Goal: Task Accomplishment & Management: Use online tool/utility

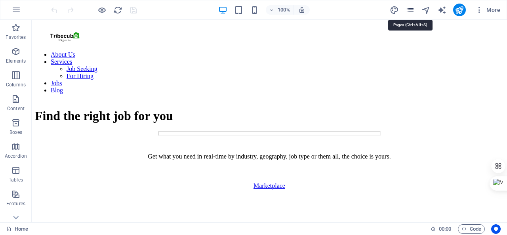
click at [411, 7] on icon "pages" at bounding box center [410, 10] width 9 height 9
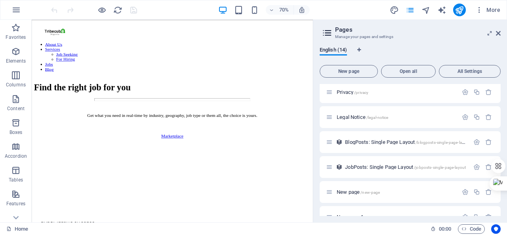
scroll to position [198, 0]
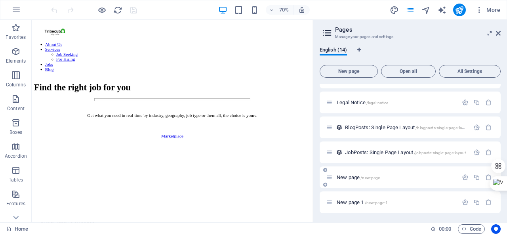
click at [392, 179] on p "New page /new-page" at bounding box center [396, 177] width 119 height 5
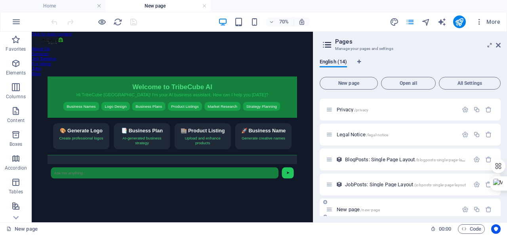
scroll to position [0, 0]
click at [334, 96] on div "TribeCube AI Assistant Welcome to TribeCube AI Hi TribeCube Nigeria! I'm your A…" at bounding box center [233, 171] width 402 height 151
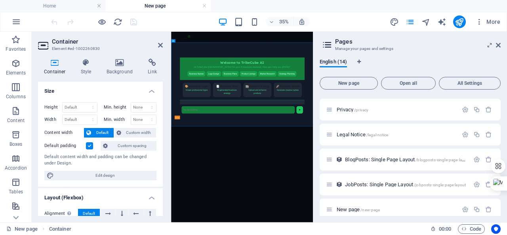
click at [476, 227] on div "TribeCube AI Assistant Welcome to TribeCube AI Hi TribeCube Nigeria! I'm your A…" at bounding box center [374, 194] width 386 height 177
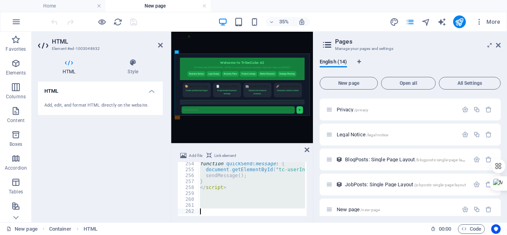
scroll to position [1505, 0]
drag, startPoint x: 199, startPoint y: 162, endPoint x: 216, endPoint y: 227, distance: 67.3
click at [216, 222] on section "Favorites Elements Columns Content Boxes Accordion Tables Features Images Slide…" at bounding box center [156, 127] width 313 height 191
type textarea "</html>"
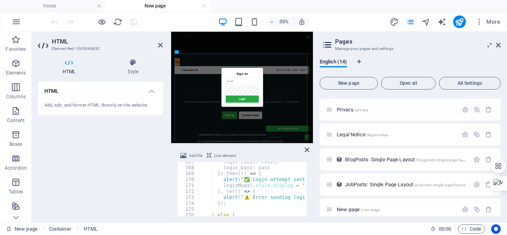
scroll to position [988, 0]
click at [106, 23] on div at bounding box center [94, 21] width 89 height 13
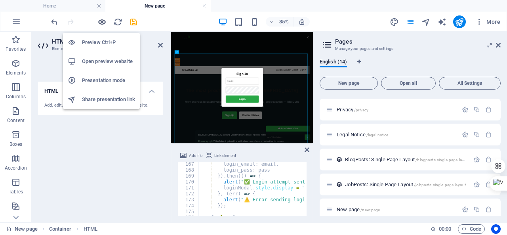
click at [97, 23] on div at bounding box center [94, 21] width 89 height 13
click at [100, 23] on icon "button" at bounding box center [101, 21] width 9 height 9
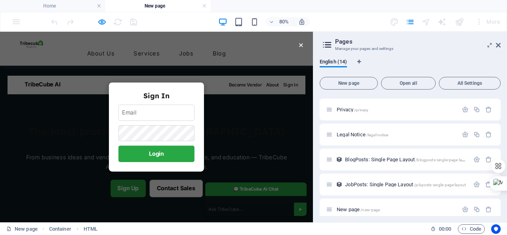
scroll to position [0, 0]
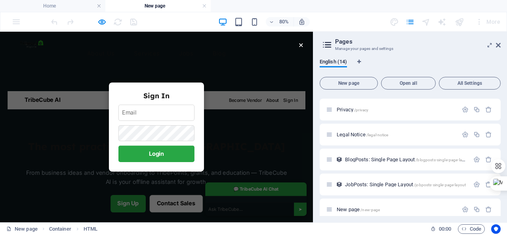
click at [373, 43] on div "×" at bounding box center [376, 48] width 7 height 17
click at [373, 50] on div "×" at bounding box center [376, 48] width 7 height 17
click at [243, 99] on div "Sign In Login" at bounding box center [195, 151] width 119 height 112
click at [278, 130] on div "× Sign In Login" at bounding box center [196, 151] width 392 height 238
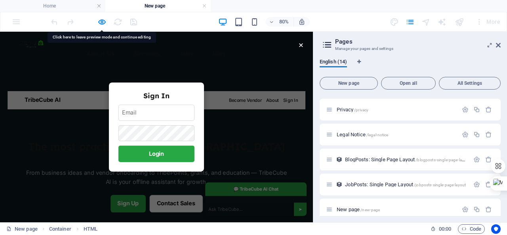
click at [208, 141] on input "email" at bounding box center [195, 133] width 95 height 20
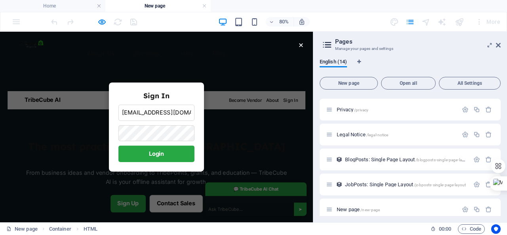
type input "jkjkdkjd@gmail.com"
click at [187, 185] on button "Login" at bounding box center [195, 184] width 95 height 21
click at [285, 163] on div "× Sign In jkjkdkjd@gmail.com Login" at bounding box center [196, 151] width 392 height 238
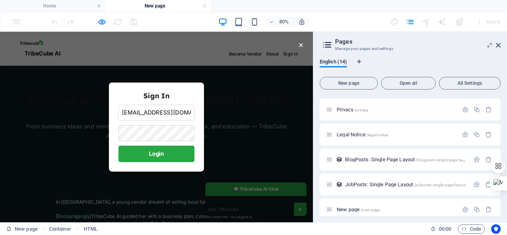
scroll to position [42, 0]
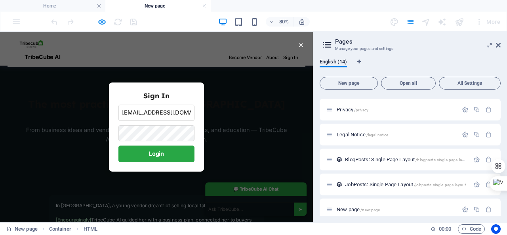
click at [344, 144] on div "× Sign In jkjkdkjd@gmail.com Login" at bounding box center [196, 151] width 392 height 238
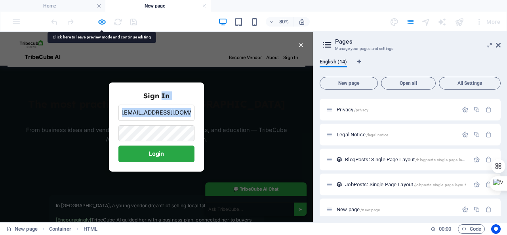
click at [344, 144] on div "× Sign In jkjkdkjd@gmail.com Login" at bounding box center [196, 151] width 392 height 238
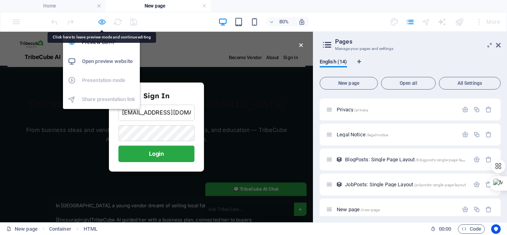
click at [100, 19] on icon "button" at bounding box center [101, 21] width 9 height 9
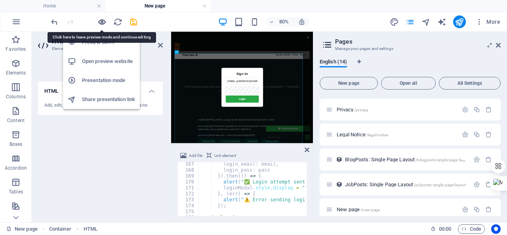
scroll to position [0, 0]
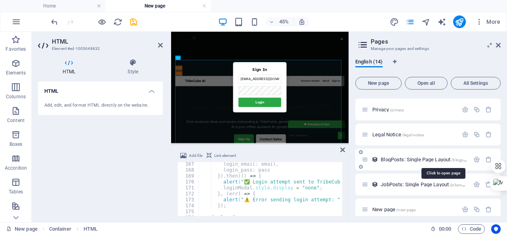
drag, startPoint x: 313, startPoint y: 158, endPoint x: 402, endPoint y: 159, distance: 88.8
click at [402, 159] on aside "Pages Manage your pages and settings English (14) New page Open all All Setting…" at bounding box center [428, 127] width 159 height 191
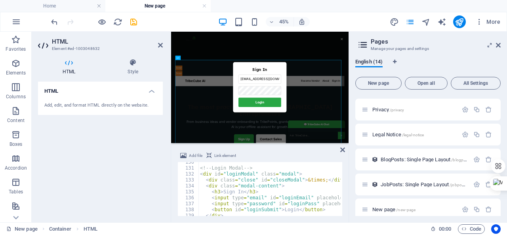
scroll to position [770, 0]
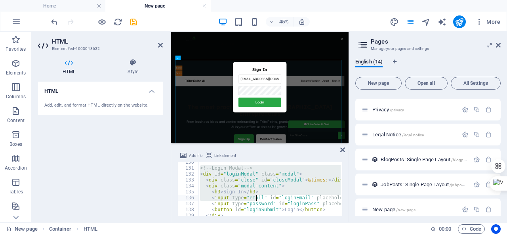
drag, startPoint x: 199, startPoint y: 168, endPoint x: 255, endPoint y: 198, distance: 64.0
click at [255, 198] on div "<!-- Login Modal --> < div id = "loginModal" class = "modal" > < div class = "c…" at bounding box center [451, 191] width 505 height 64
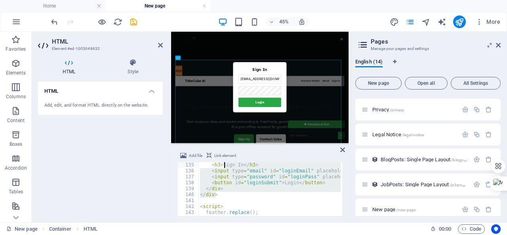
scroll to position [767, 0]
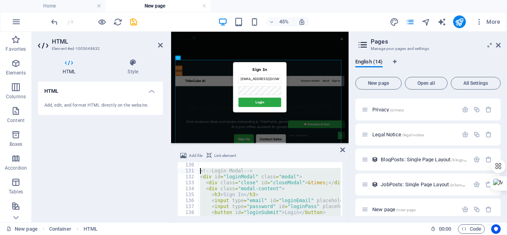
drag, startPoint x: 223, startPoint y: 207, endPoint x: 200, endPoint y: 170, distance: 43.2
click at [200, 170] on div "<!-- Login Modal --> < div id = "loginModal" class = "modal" > < div class = "c…" at bounding box center [451, 194] width 505 height 64
type textarea "<!-- Login Modal --> <div id="loginModal" class="modal">"
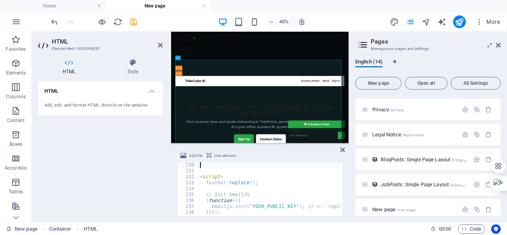
type textarea "</div>"
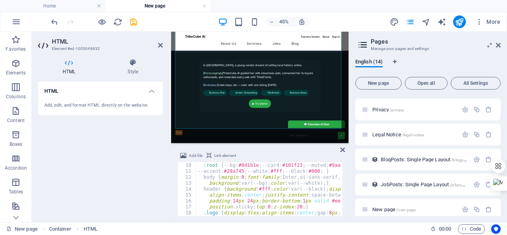
scroll to position [53, 0]
click at [457, 15] on div at bounding box center [459, 21] width 13 height 13
click at [457, 18] on icon "publish" at bounding box center [459, 21] width 9 height 9
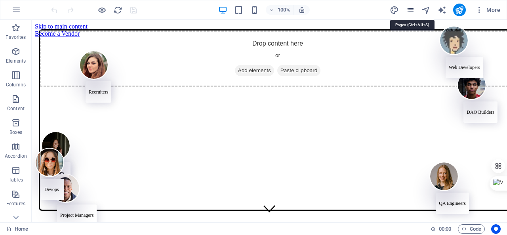
click at [411, 9] on icon "pages" at bounding box center [410, 10] width 9 height 9
click at [410, 11] on icon "pages" at bounding box center [410, 10] width 9 height 9
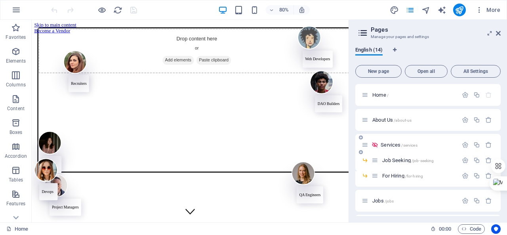
scroll to position [198, 0]
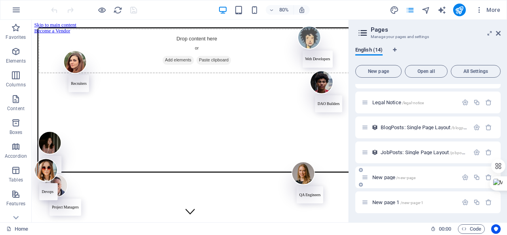
click at [396, 177] on span "New page /new-page" at bounding box center [394, 177] width 43 height 6
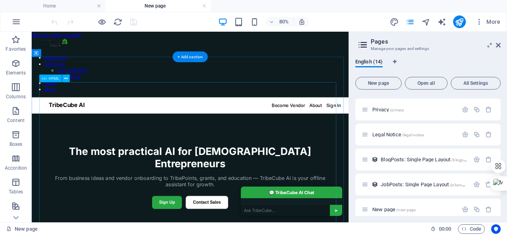
scroll to position [0, 0]
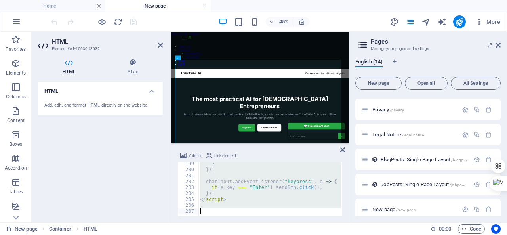
scroll to position [1178, 0]
drag, startPoint x: 198, startPoint y: 166, endPoint x: 230, endPoint y: 222, distance: 64.2
click at [228, 222] on section "Favorites Elements Columns Content Boxes Accordion Tables Features Images Slide…" at bounding box center [174, 127] width 349 height 191
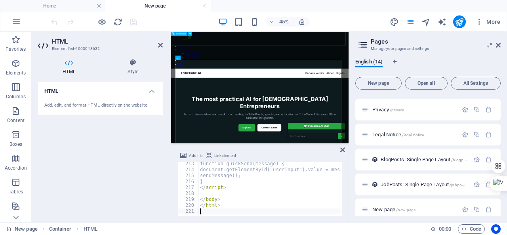
scroll to position [1261, 0]
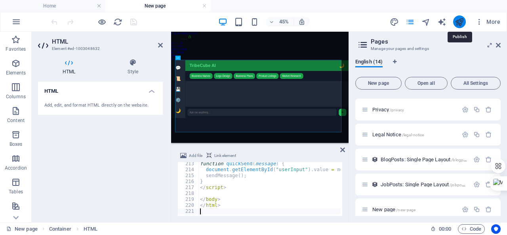
click at [460, 24] on icon "publish" at bounding box center [459, 21] width 9 height 9
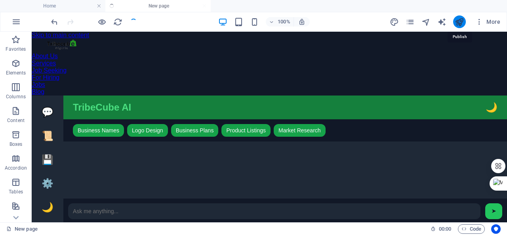
click at [460, 24] on icon "publish" at bounding box center [459, 21] width 9 height 9
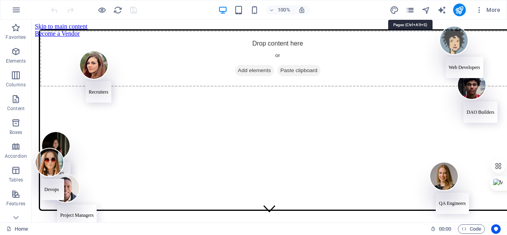
click at [410, 10] on icon "pages" at bounding box center [410, 10] width 9 height 9
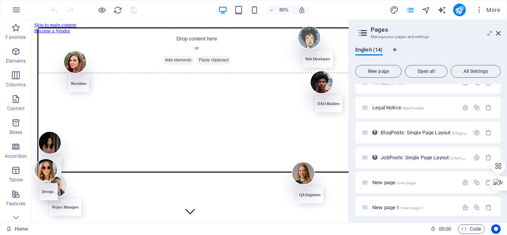
scroll to position [198, 0]
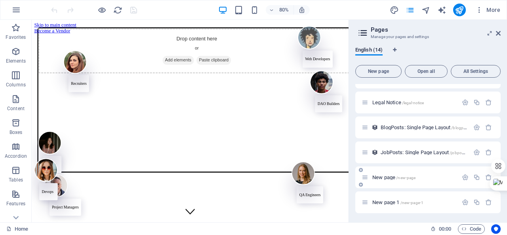
click at [410, 173] on div "New page /new-page" at bounding box center [410, 177] width 96 height 9
click at [396, 182] on div "New page /new-page" at bounding box center [427, 177] width 145 height 22
click at [385, 176] on span "New page /new-page" at bounding box center [394, 177] width 43 height 6
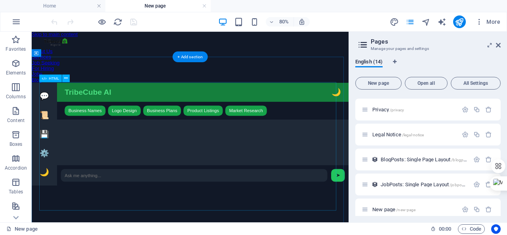
scroll to position [0, 0]
click at [233, 150] on div "TribeCube AI 💬 📜 💾 ⚙️ 🌙 TribeCube AI 🌙 Business Names Logo Design Business Plan…" at bounding box center [230, 160] width 396 height 128
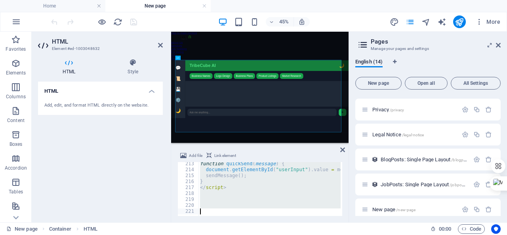
scroll to position [1261, 0]
drag, startPoint x: 199, startPoint y: 164, endPoint x: 250, endPoint y: 210, distance: 69.0
click at [246, 222] on section "Favorites Elements Columns Content Boxes Accordion Tables Features Images Slide…" at bounding box center [174, 127] width 349 height 191
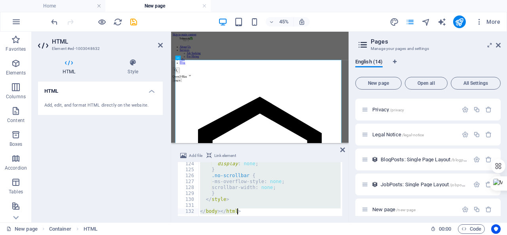
scroll to position [732, 0]
drag, startPoint x: 197, startPoint y: 164, endPoint x: 269, endPoint y: 225, distance: 95.0
click at [269, 222] on section "Favorites Elements Columns Content Boxes Accordion Tables Features Images Slide…" at bounding box center [174, 127] width 349 height 191
type textarea "</body></html>"
paste textarea
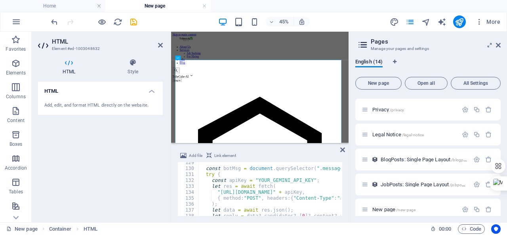
scroll to position [759, 0]
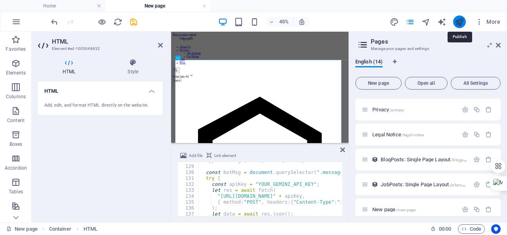
click at [456, 26] on icon "publish" at bounding box center [459, 21] width 9 height 9
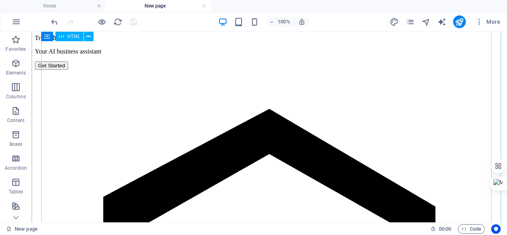
scroll to position [621, 0]
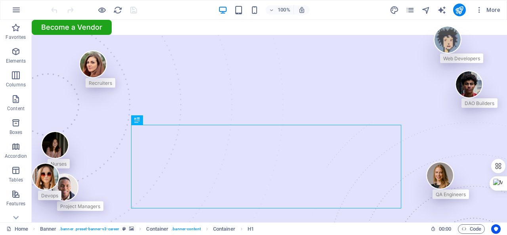
click at [411, 4] on div "More" at bounding box center [447, 10] width 114 height 13
click at [412, 8] on icon "pages" at bounding box center [410, 10] width 9 height 9
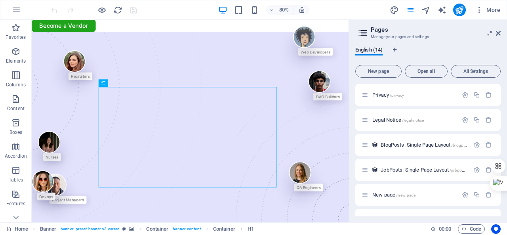
scroll to position [198, 0]
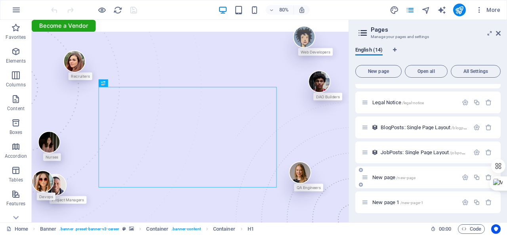
click at [427, 181] on div "New page /new-page" at bounding box center [410, 177] width 96 height 9
click at [404, 178] on span "/new-page" at bounding box center [405, 178] width 19 height 4
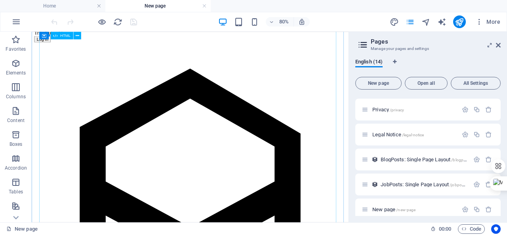
scroll to position [99, 0]
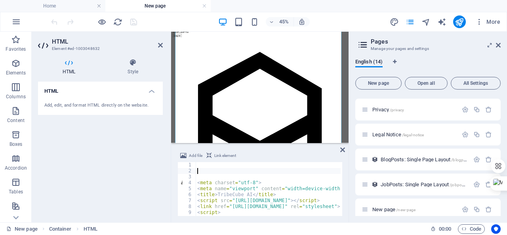
click at [198, 173] on div "< meta charset = "utf-8" > < meta name = "viewport" content = "width=device-wid…" at bounding box center [448, 194] width 505 height 64
click at [196, 164] on div "1" at bounding box center [187, 165] width 19 height 6
click at [199, 163] on div "< meta charset = "utf-8" > < meta name = "viewport" content = "width=device-wid…" at bounding box center [448, 194] width 505 height 64
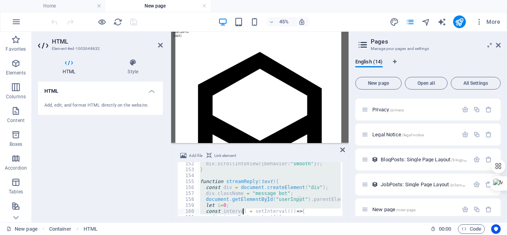
scroll to position [988, 0]
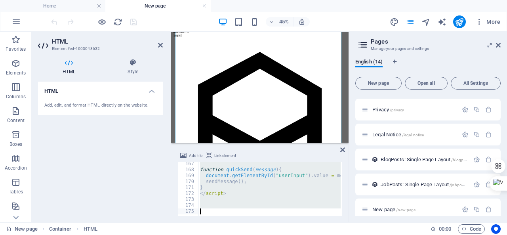
drag, startPoint x: 199, startPoint y: 163, endPoint x: 243, endPoint y: 225, distance: 75.8
click at [243, 222] on section "Favorites Elements Columns Content Boxes Accordion Tables Features Images Slide…" at bounding box center [174, 127] width 349 height 191
paste textarea
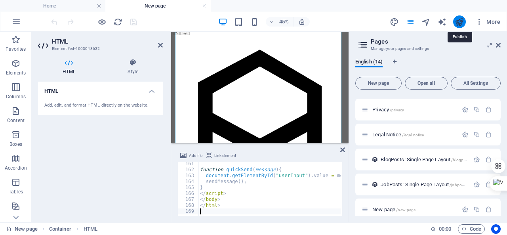
click at [457, 22] on icon "publish" at bounding box center [459, 21] width 9 height 9
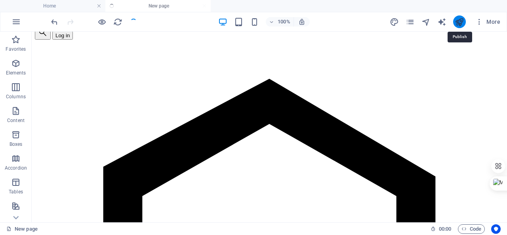
click at [457, 22] on icon "publish" at bounding box center [459, 21] width 9 height 9
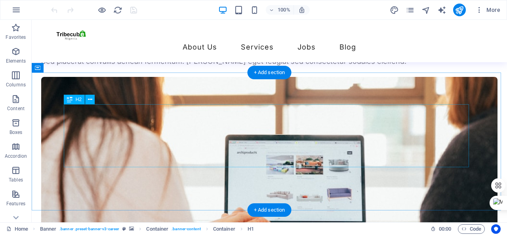
scroll to position [753, 0]
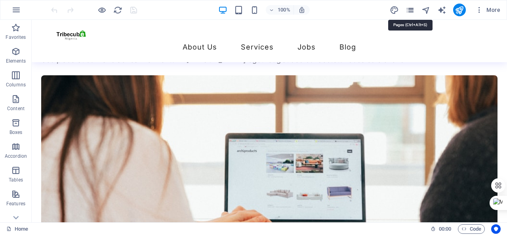
click at [411, 8] on icon "pages" at bounding box center [410, 10] width 9 height 9
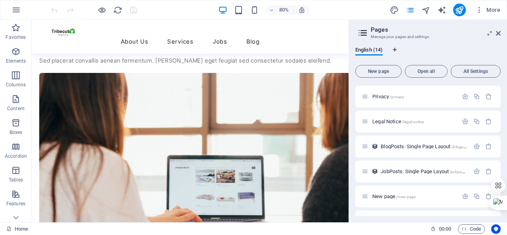
scroll to position [198, 0]
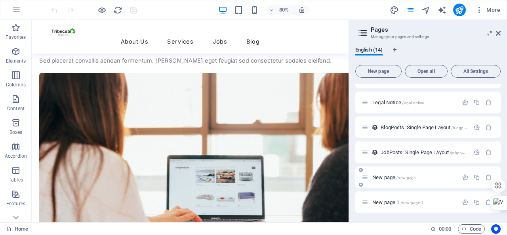
click at [411, 173] on div "New page /new-page" at bounding box center [410, 177] width 96 height 9
click at [392, 176] on span "New page /new-page" at bounding box center [394, 177] width 43 height 6
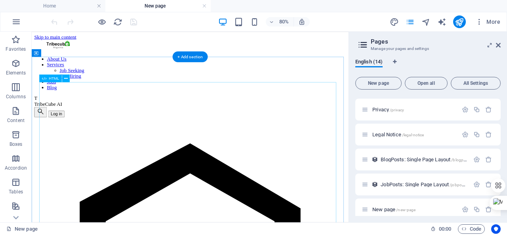
scroll to position [0, 0]
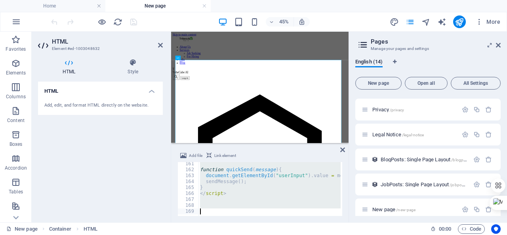
scroll to position [952, 0]
drag, startPoint x: 198, startPoint y: 167, endPoint x: 244, endPoint y: 224, distance: 73.6
click at [242, 222] on section "Favorites Elements Columns Content Boxes Accordion Tables Features Images Slide…" at bounding box center [174, 127] width 349 height 191
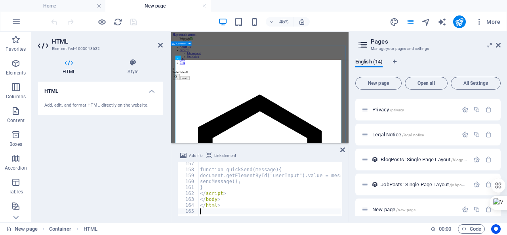
scroll to position [928, 0]
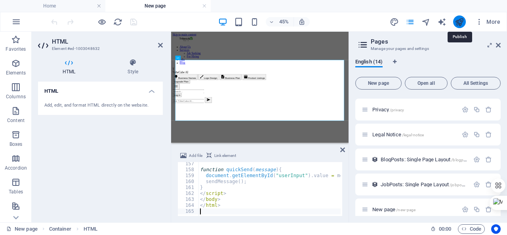
click at [457, 22] on icon "publish" at bounding box center [459, 21] width 9 height 9
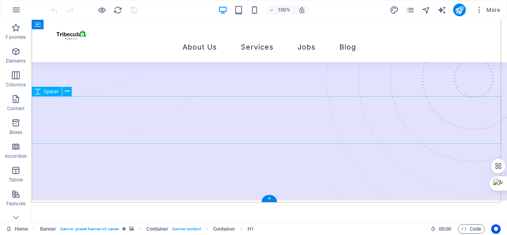
scroll to position [191, 0]
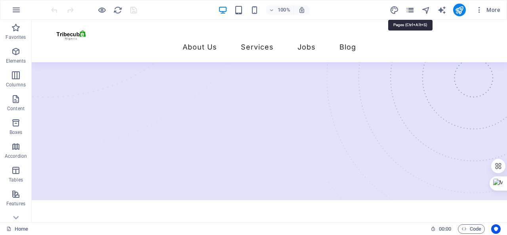
click at [411, 11] on icon "pages" at bounding box center [410, 10] width 9 height 9
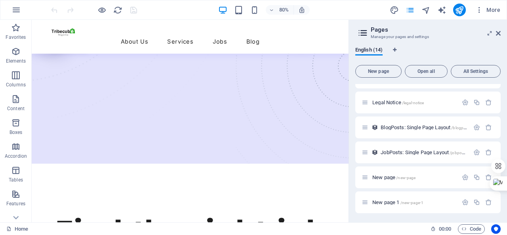
scroll to position [198, 0]
click at [402, 177] on span "/new-page" at bounding box center [405, 178] width 19 height 4
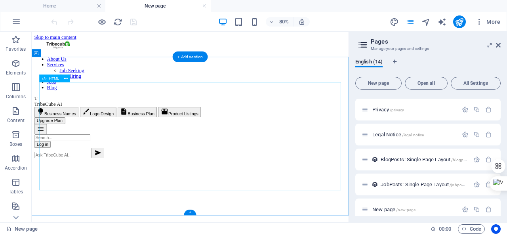
scroll to position [0, 0]
click at [251, 176] on div "TribeCube AI T TribeCube AI lightbulb Business Names brush Logo Design descript…" at bounding box center [230, 150] width 390 height 78
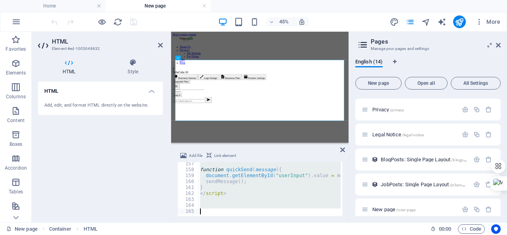
scroll to position [928, 0]
drag, startPoint x: 199, startPoint y: 165, endPoint x: 243, endPoint y: 224, distance: 73.1
click at [242, 222] on section "Favorites Elements Columns Content Boxes Accordion Tables Features Images Slide…" at bounding box center [174, 127] width 349 height 191
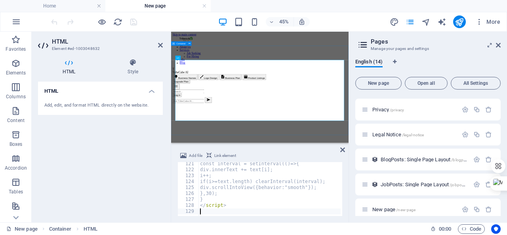
scroll to position [714, 0]
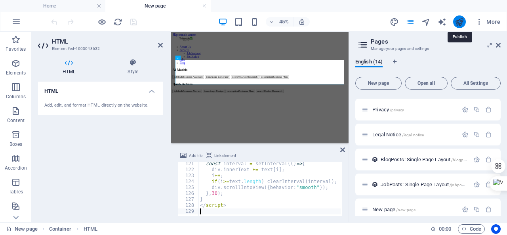
click at [458, 23] on icon "publish" at bounding box center [459, 21] width 9 height 9
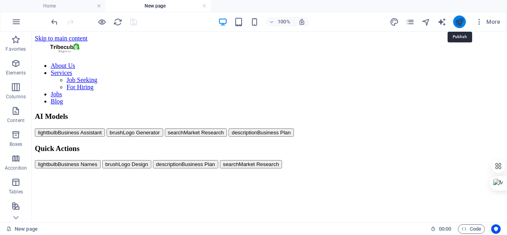
click at [458, 23] on icon "publish" at bounding box center [459, 21] width 9 height 9
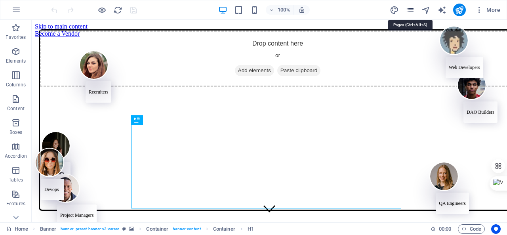
click at [412, 9] on icon "pages" at bounding box center [410, 10] width 9 height 9
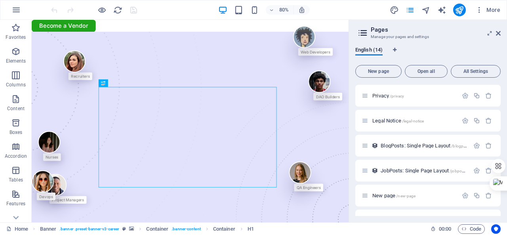
scroll to position [198, 0]
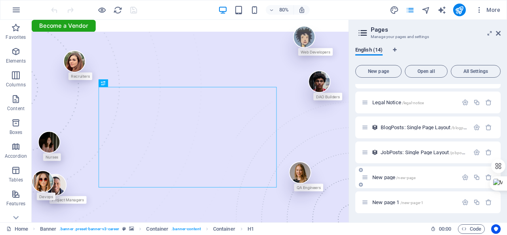
click at [407, 181] on div "New page /new-page" at bounding box center [410, 177] width 96 height 9
click at [391, 176] on span "New page /new-page" at bounding box center [394, 177] width 43 height 6
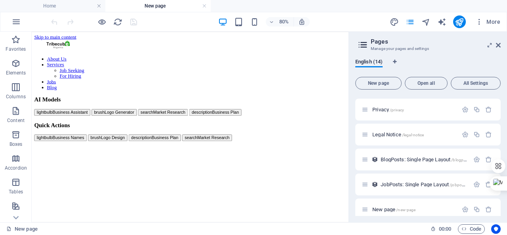
scroll to position [0, 0]
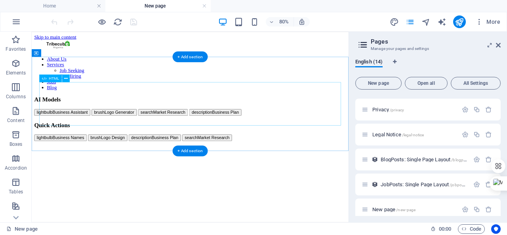
click at [325, 112] on div "AI Models lightbulb Business Assistant brush Logo Generator search Market Resea…" at bounding box center [230, 140] width 390 height 56
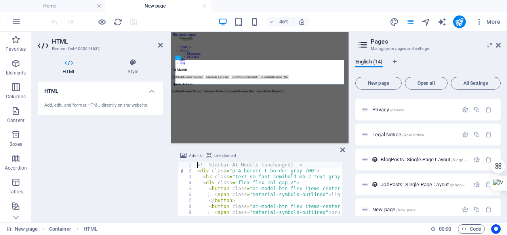
drag, startPoint x: 197, startPoint y: 164, endPoint x: 222, endPoint y: 183, distance: 31.4
click at [231, 187] on div "<!-- Sidebar AI Models (unchanged) --> 1 2 3 4 5 6 7 8 9 10 11 <!-- Sidebar AI …" at bounding box center [260, 189] width 165 height 54
click at [199, 169] on div "<!-- Sidebar AI Models (unchanged) --> < div class = "p-4 border-t border-gray-…" at bounding box center [451, 194] width 510 height 64
click at [196, 165] on div "<!-- Sidebar AI Models (unchanged) --> < div class = "p-4 border-t border-gray-…" at bounding box center [451, 194] width 510 height 64
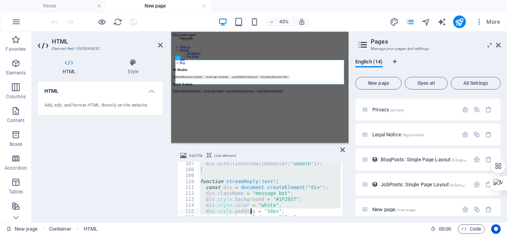
scroll to position [714, 0]
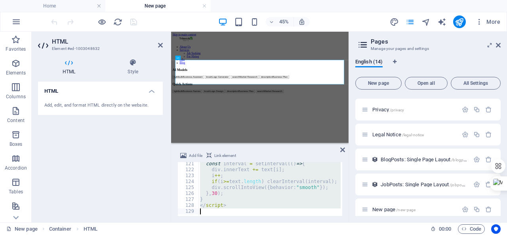
drag, startPoint x: 196, startPoint y: 165, endPoint x: 249, endPoint y: 229, distance: 82.7
click at [252, 235] on html "ai.tribecubes.com Home New page Favorites Elements Columns Content Boxes Accord…" at bounding box center [253, 117] width 507 height 235
type textarea "</script>"
paste textarea
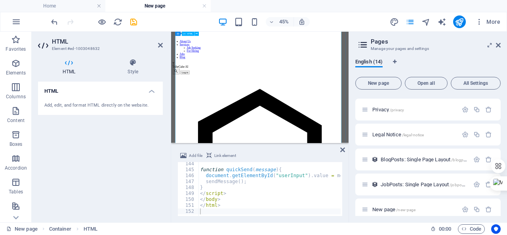
scroll to position [0, 0]
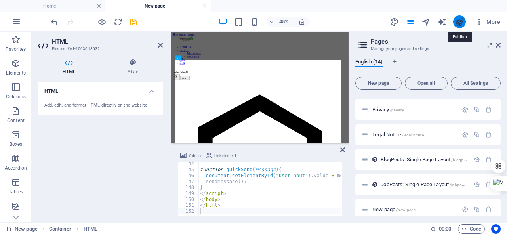
click at [457, 23] on icon "publish" at bounding box center [459, 21] width 9 height 9
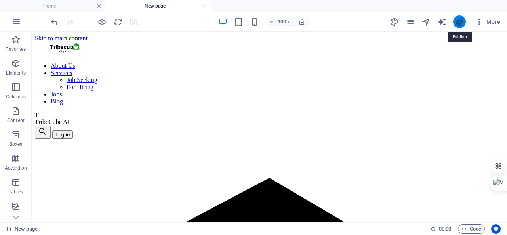
click at [458, 20] on icon "publish" at bounding box center [459, 21] width 9 height 9
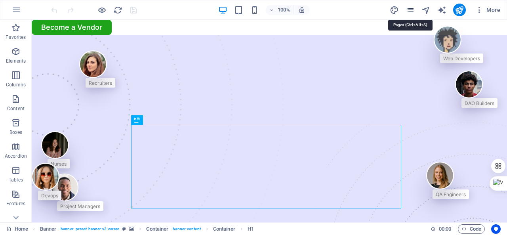
click at [410, 11] on icon "pages" at bounding box center [410, 10] width 9 height 9
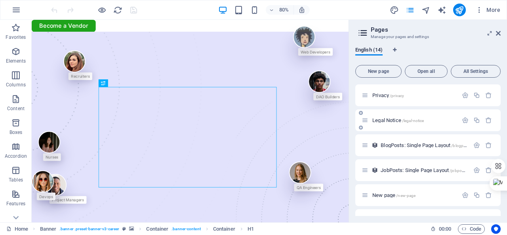
scroll to position [198, 0]
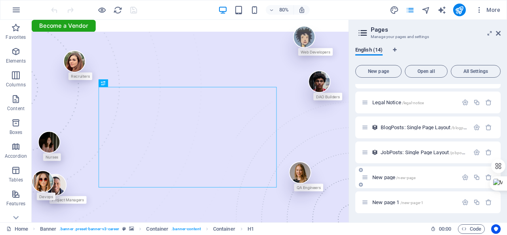
click at [387, 174] on span "New page /new-page" at bounding box center [394, 177] width 43 height 6
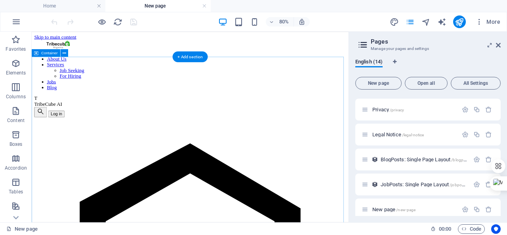
scroll to position [0, 0]
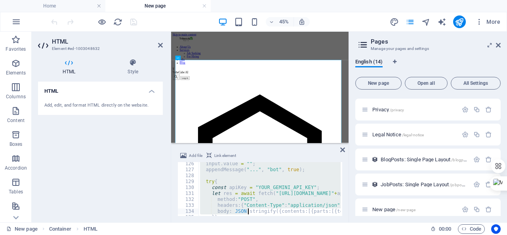
scroll to position [851, 0]
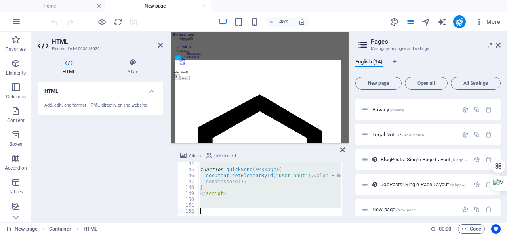
drag, startPoint x: 200, startPoint y: 166, endPoint x: 253, endPoint y: 210, distance: 69.2
click at [247, 221] on div "Add file Link element 144 145 146 147 148 149 150 151 152 function quickSend ( …" at bounding box center [260, 184] width 178 height 78
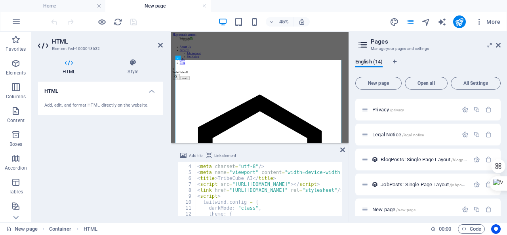
scroll to position [0, 0]
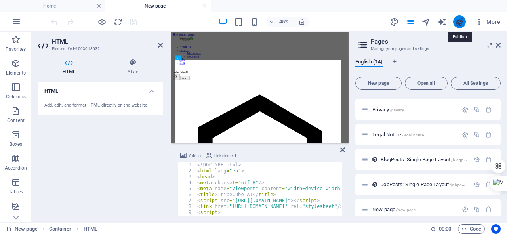
click at [459, 23] on icon "publish" at bounding box center [459, 21] width 9 height 9
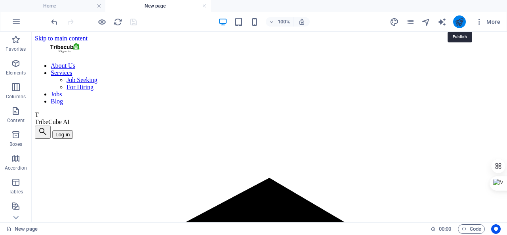
click at [459, 23] on icon "publish" at bounding box center [459, 21] width 9 height 9
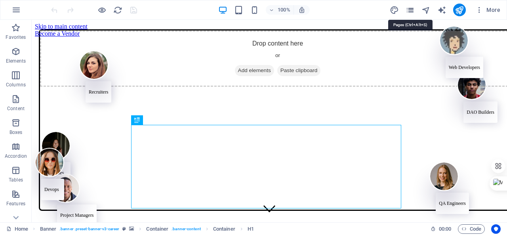
click at [407, 8] on icon "pages" at bounding box center [410, 10] width 9 height 9
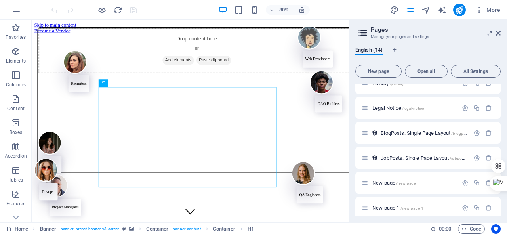
scroll to position [198, 0]
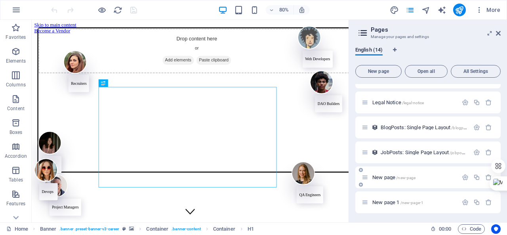
click at [389, 175] on span "New page /new-page" at bounding box center [394, 177] width 43 height 6
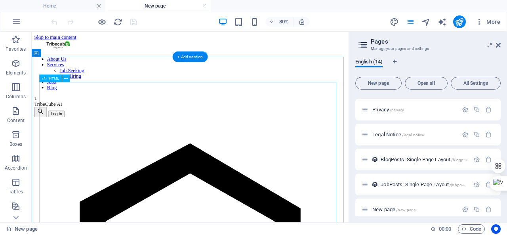
scroll to position [0, 0]
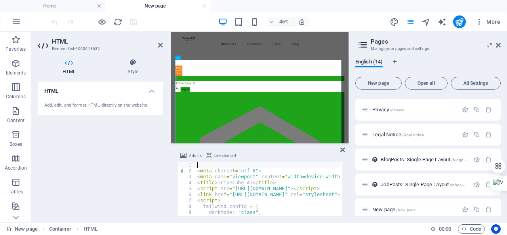
type textarea "<meta charset="utf-8">"
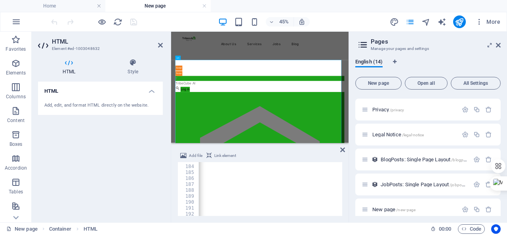
scroll to position [1084, 0]
click at [464, 20] on icon "publish" at bounding box center [459, 21] width 9 height 9
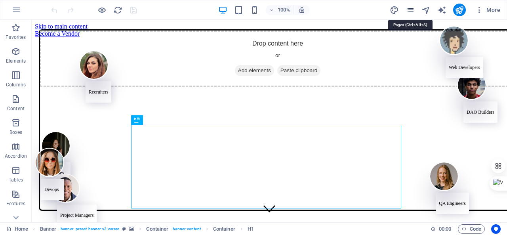
click at [414, 7] on icon "pages" at bounding box center [410, 10] width 9 height 9
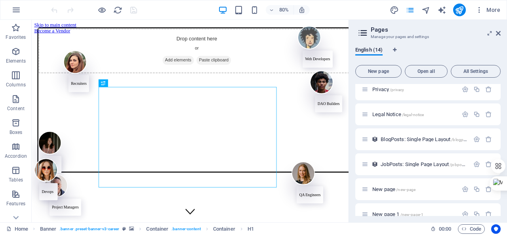
scroll to position [198, 0]
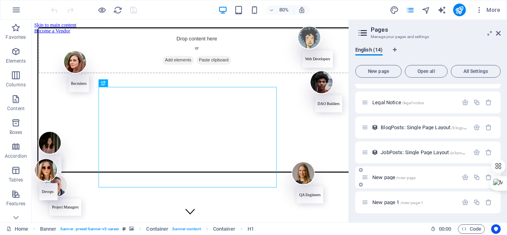
click at [390, 176] on span "New page /new-page" at bounding box center [394, 177] width 43 height 6
click at [390, 176] on div "Home / About Us /about-us Services /services Job Seeking /job-seeking For Hirin…" at bounding box center [427, 49] width 145 height 327
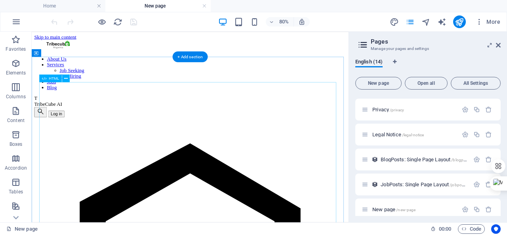
scroll to position [0, 0]
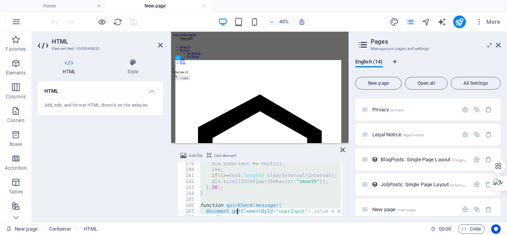
scroll to position [1095, 0]
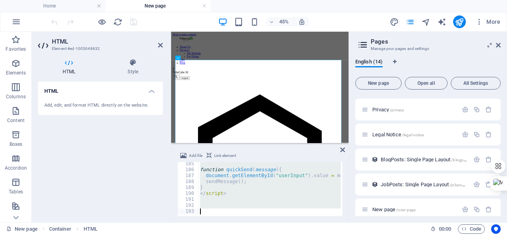
drag, startPoint x: 196, startPoint y: 164, endPoint x: 239, endPoint y: 220, distance: 69.8
click at [239, 220] on div "Add file Link element <meta charset="utf-8"> 185 186 187 188 189 190 191 192 19…" at bounding box center [260, 184] width 178 height 78
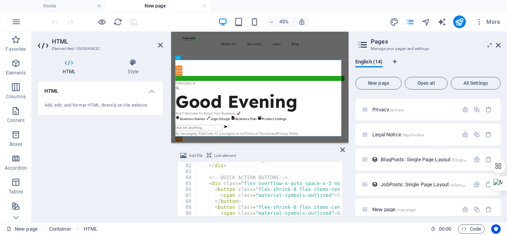
scroll to position [479, 0]
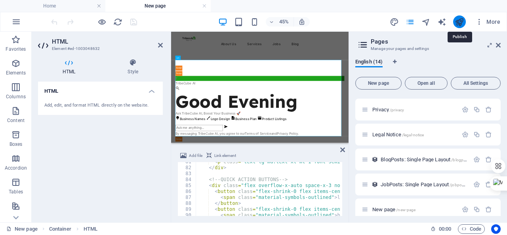
click at [460, 24] on icon "publish" at bounding box center [459, 21] width 9 height 9
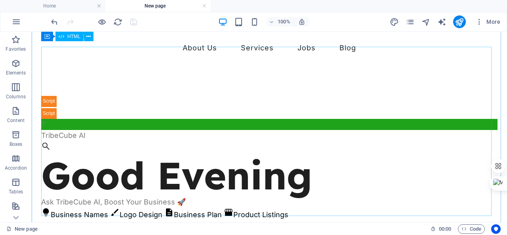
scroll to position [0, 0]
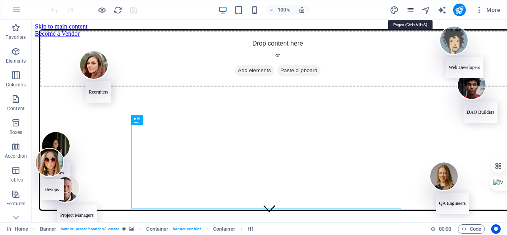
click at [408, 10] on icon "pages" at bounding box center [410, 10] width 9 height 9
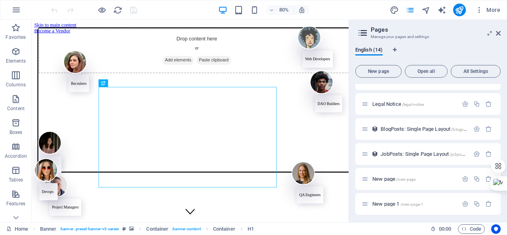
scroll to position [198, 0]
click at [383, 173] on div "New page /new-page" at bounding box center [410, 177] width 96 height 9
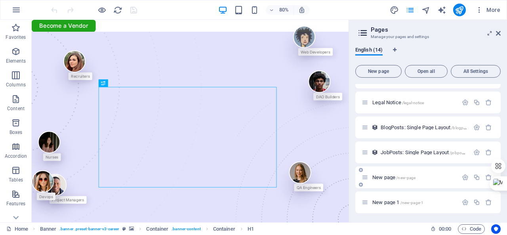
click at [380, 176] on span "New page /new-page" at bounding box center [394, 177] width 43 height 6
click at [380, 176] on div "Home / About Us /about-us Services /services Job Seeking /job-seeking For Hirin…" at bounding box center [427, 49] width 145 height 327
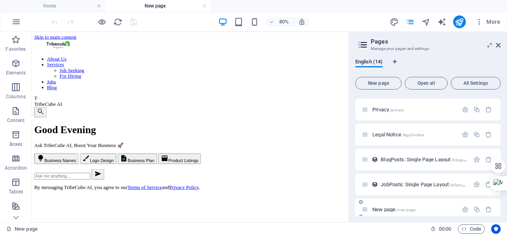
scroll to position [0, 0]
click at [272, 170] on div "TribeCube AI T TribeCube AI search Good Evening Ask TribeCube AI, Boost Your Bu…" at bounding box center [230, 170] width 390 height 119
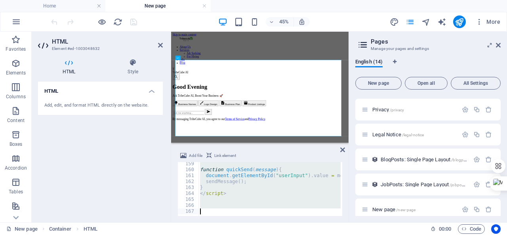
scroll to position [940, 0]
drag, startPoint x: 197, startPoint y: 164, endPoint x: 232, endPoint y: 221, distance: 67.2
click at [232, 221] on div "Add file Link element 159 160 161 162 163 164 165 166 167 function quickSend ( …" at bounding box center [260, 184] width 178 height 78
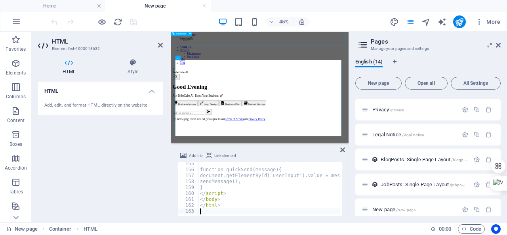
scroll to position [917, 0]
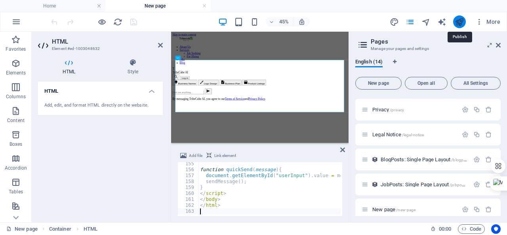
click at [458, 20] on icon "publish" at bounding box center [459, 21] width 9 height 9
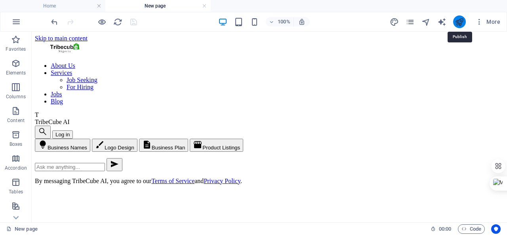
click at [458, 20] on icon "publish" at bounding box center [459, 21] width 9 height 9
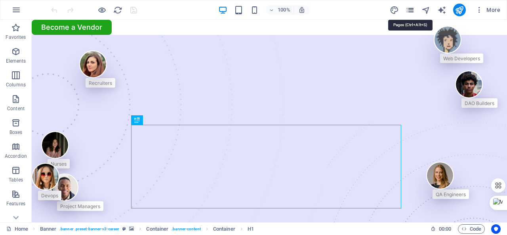
click at [411, 8] on icon "pages" at bounding box center [410, 10] width 9 height 9
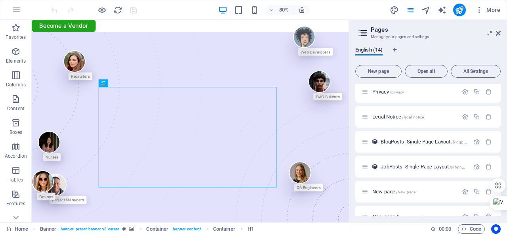
scroll to position [198, 0]
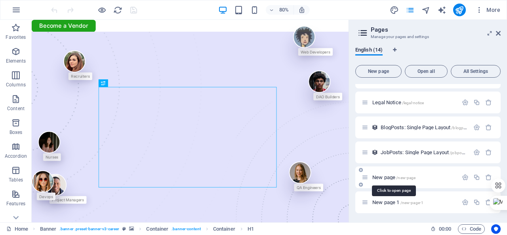
click at [405, 177] on span "/new-page" at bounding box center [405, 178] width 19 height 4
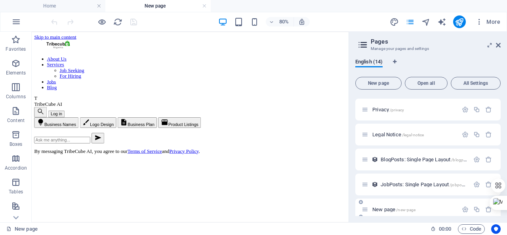
scroll to position [0, 0]
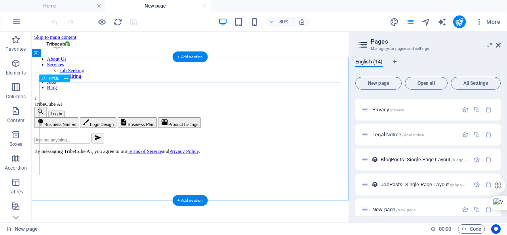
click at [303, 138] on div "TribeCube AI T TribeCube AI search Log in lightbulb Business Names brush Logo D…" at bounding box center [230, 147] width 390 height 73
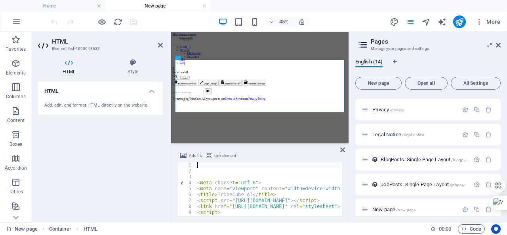
type textarea "<meta charset="utf-8">"
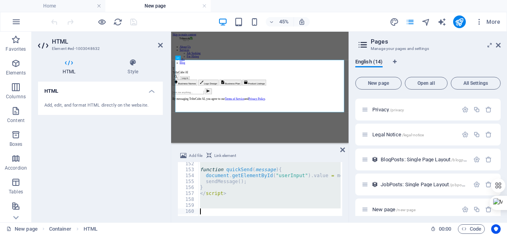
scroll to position [899, 0]
drag, startPoint x: 197, startPoint y: 164, endPoint x: 231, endPoint y: 231, distance: 74.4
click at [231, 222] on section "Favorites Elements Columns Content Boxes Accordion Tables Features Images Slide…" at bounding box center [174, 127] width 349 height 191
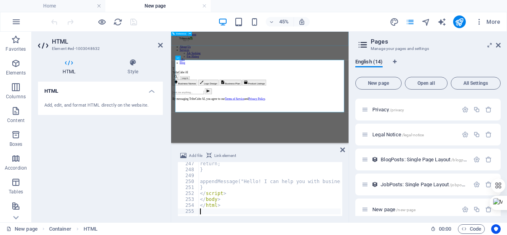
scroll to position [1463, 0]
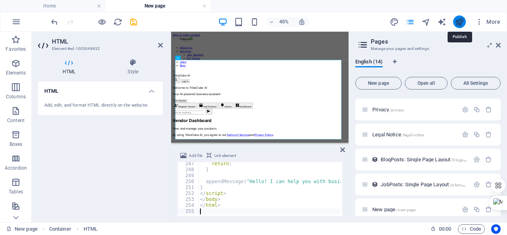
click at [460, 23] on icon "publish" at bounding box center [459, 21] width 9 height 9
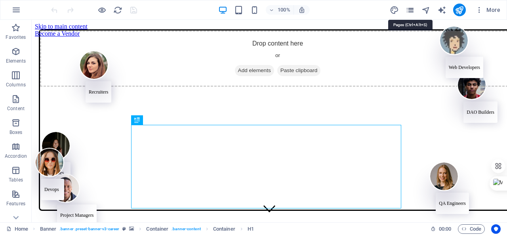
click at [411, 11] on icon "pages" at bounding box center [410, 10] width 9 height 9
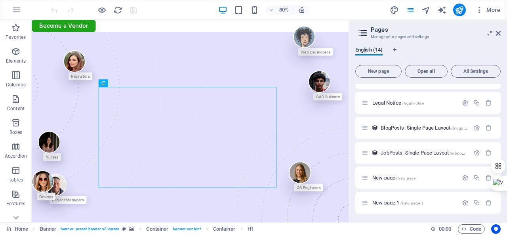
scroll to position [198, 0]
click at [382, 178] on span "New page /new-page" at bounding box center [394, 177] width 43 height 6
click at [382, 178] on div "Home / About Us /about-us Services /services Job Seeking /job-seeking For Hirin…" at bounding box center [427, 49] width 145 height 327
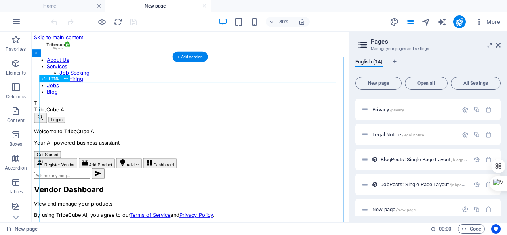
scroll to position [0, 0]
click at [265, 138] on div "TribeCube AI T TribeCube AI search Log in Welcome to TribeCube AI Your AI-power…" at bounding box center [230, 191] width 390 height 148
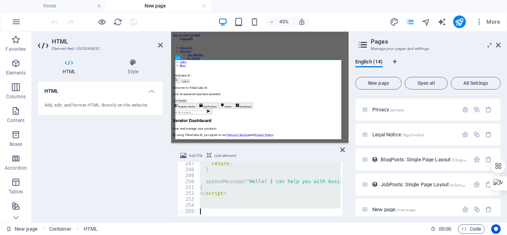
scroll to position [1463, 0]
drag, startPoint x: 197, startPoint y: 162, endPoint x: 246, endPoint y: 224, distance: 78.5
click at [246, 222] on section "Favorites Elements Columns Content Boxes Accordion Tables Features Images Slide…" at bounding box center [174, 127] width 349 height 191
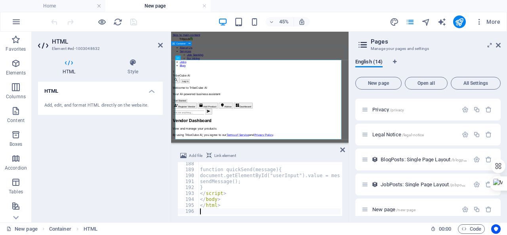
scroll to position [1113, 0]
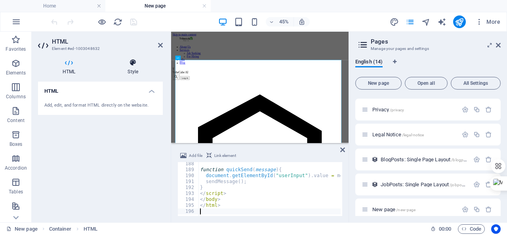
click at [136, 63] on icon at bounding box center [133, 63] width 60 height 8
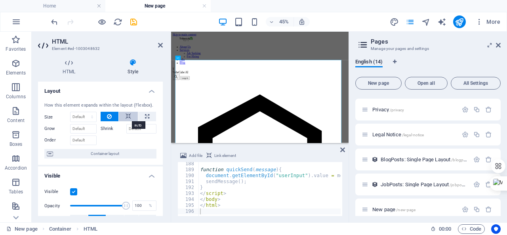
click at [126, 114] on icon at bounding box center [129, 117] width 6 height 10
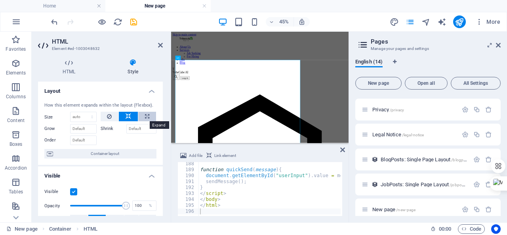
click at [141, 114] on button at bounding box center [147, 117] width 18 height 10
type input "100"
select select "%"
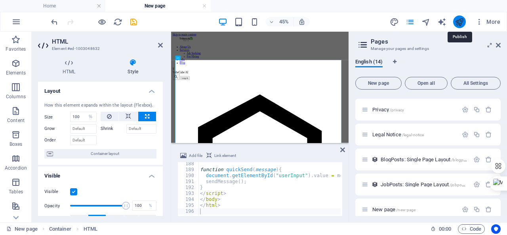
click at [460, 21] on icon "publish" at bounding box center [459, 21] width 9 height 9
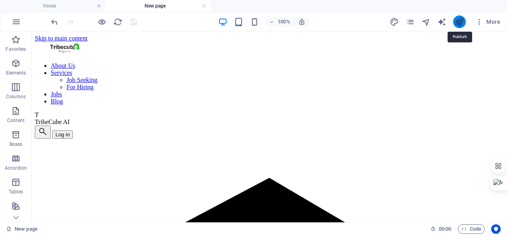
click at [460, 21] on icon "publish" at bounding box center [459, 21] width 9 height 9
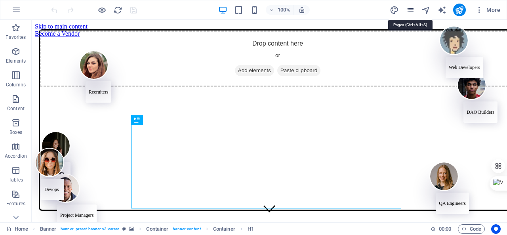
click at [412, 10] on icon "pages" at bounding box center [410, 10] width 9 height 9
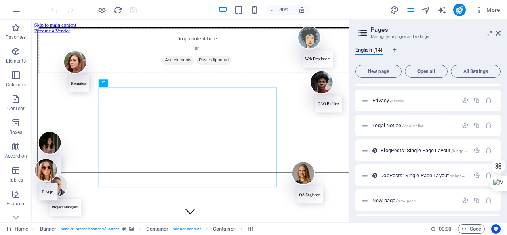
scroll to position [198, 0]
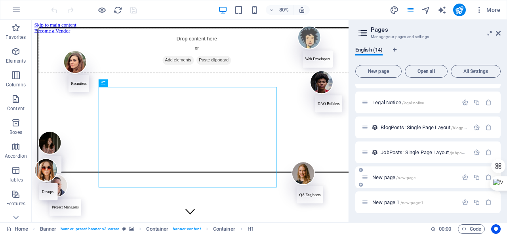
click at [374, 175] on span "New page /new-page" at bounding box center [394, 177] width 43 height 6
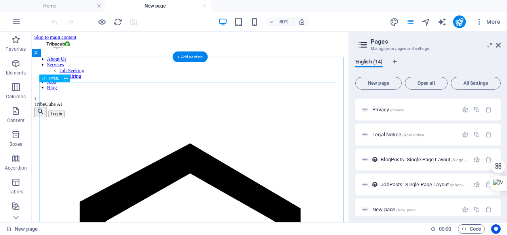
scroll to position [0, 0]
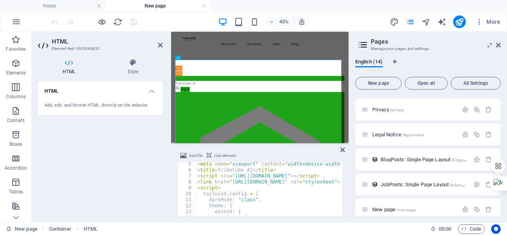
scroll to position [23, 0]
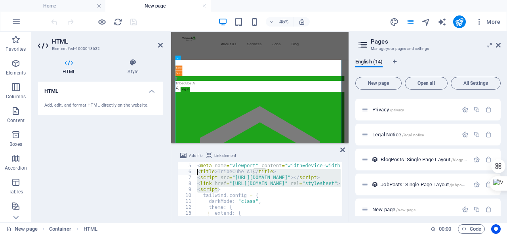
drag, startPoint x: 234, startPoint y: 189, endPoint x: 197, endPoint y: 174, distance: 40.2
type textarea "<title>TribeCube AI</title> <script src="[URL][DOMAIN_NAME]"></script>"
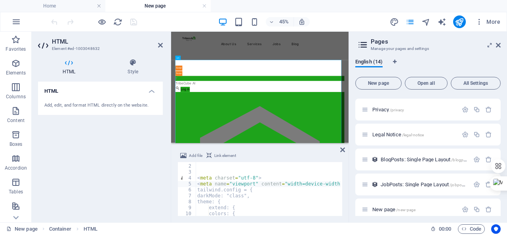
scroll to position [0, 0]
click at [53, 21] on div at bounding box center [94, 21] width 89 height 13
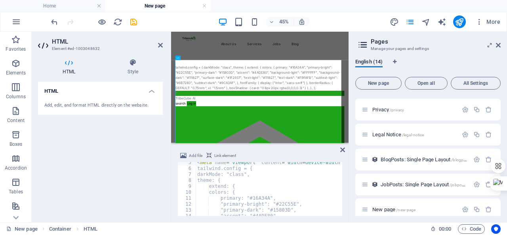
scroll to position [26, 0]
click at [55, 24] on icon "undo" at bounding box center [54, 21] width 9 height 9
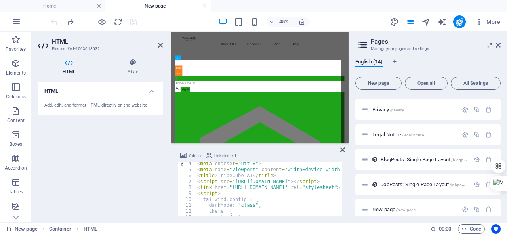
scroll to position [19, 0]
type textarea "<title>TribeCube AI</title>"
drag, startPoint x: 275, startPoint y: 175, endPoint x: 198, endPoint y: 175, distance: 76.9
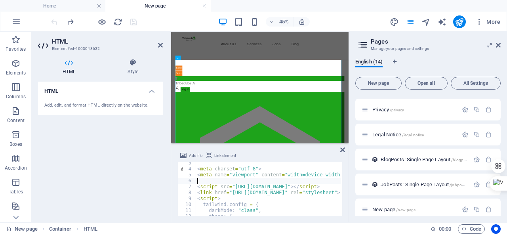
scroll to position [0, 0]
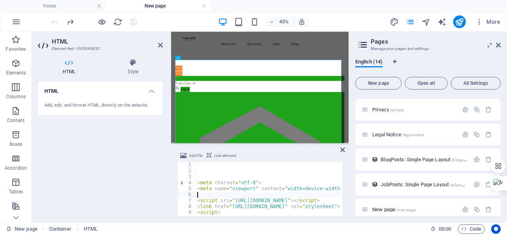
click at [59, 22] on div at bounding box center [94, 21] width 89 height 13
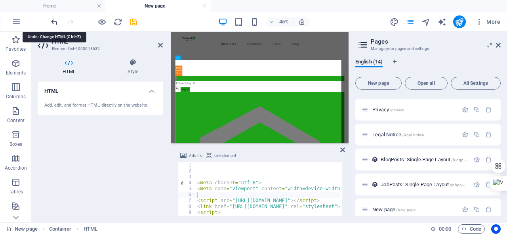
click at [55, 22] on icon "undo" at bounding box center [54, 21] width 9 height 9
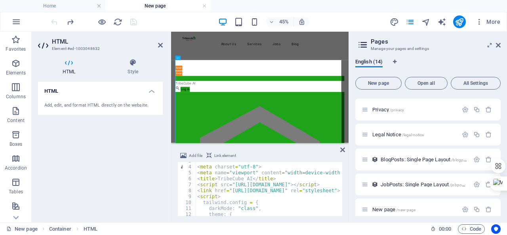
scroll to position [13, 0]
type textarea "<title>TribeCube AI</title>"
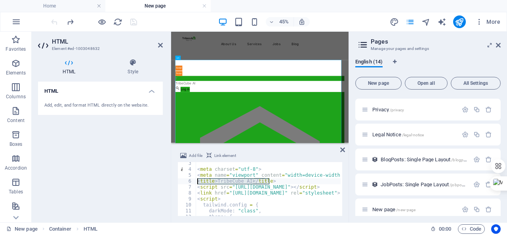
drag, startPoint x: 270, startPoint y: 180, endPoint x: 197, endPoint y: 184, distance: 73.4
type textarea "<meta name="viewport" content="width=device-width, initial-scale=1.0">"
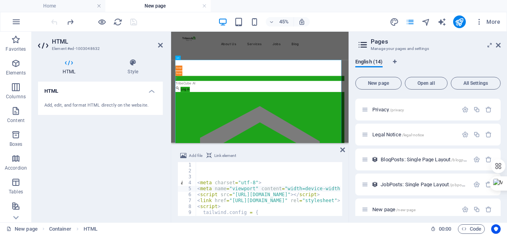
scroll to position [0, 0]
click at [464, 19] on icon "publish" at bounding box center [459, 21] width 9 height 9
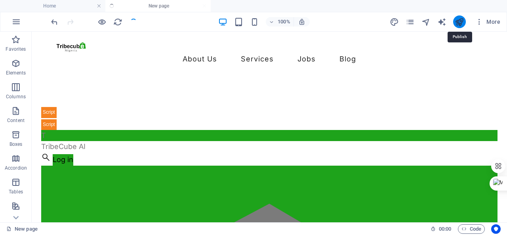
click at [464, 19] on icon "publish" at bounding box center [459, 21] width 9 height 9
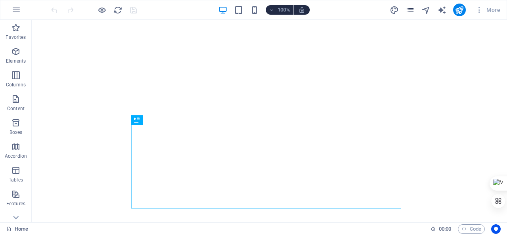
click at [413, 8] on icon "pages" at bounding box center [410, 10] width 9 height 9
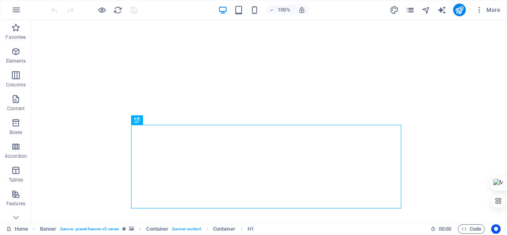
click at [411, 10] on icon "pages" at bounding box center [410, 10] width 9 height 9
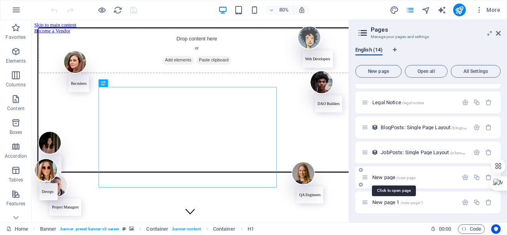
click at [390, 178] on span "New page /new-page" at bounding box center [394, 177] width 43 height 6
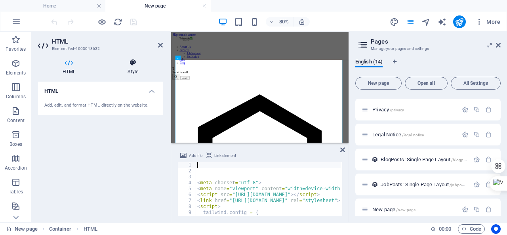
click at [135, 62] on icon at bounding box center [133, 63] width 60 height 8
click at [132, 72] on h4 "Style" at bounding box center [133, 67] width 60 height 17
select select "%"
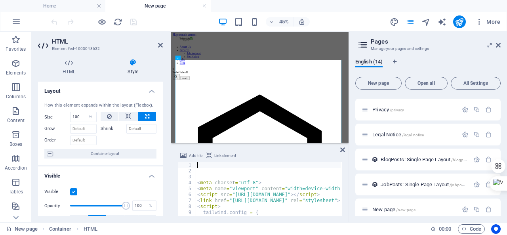
click at [196, 185] on div "1 2 3 4 5 6 7 8 9 10 11" at bounding box center [187, 189] width 19 height 54
type textarea "<meta charset="utf-8">"
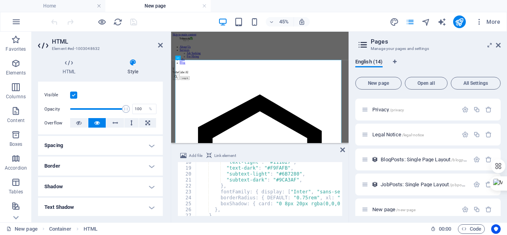
scroll to position [105, 0]
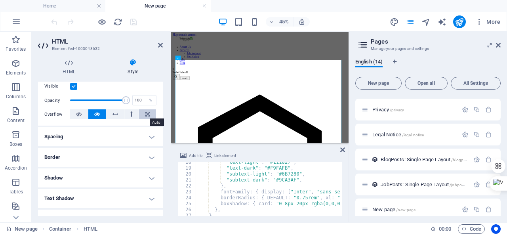
click at [145, 112] on icon at bounding box center [147, 114] width 5 height 10
click at [146, 115] on icon at bounding box center [147, 114] width 5 height 10
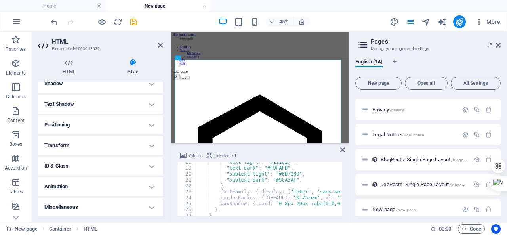
click at [146, 126] on h4 "Positioning" at bounding box center [100, 124] width 125 height 19
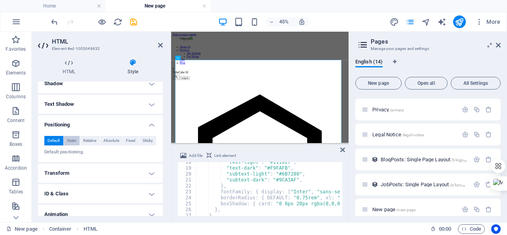
click at [75, 138] on span "Static" at bounding box center [72, 141] width 10 height 10
click at [130, 144] on span "Fixed" at bounding box center [131, 141] width 10 height 10
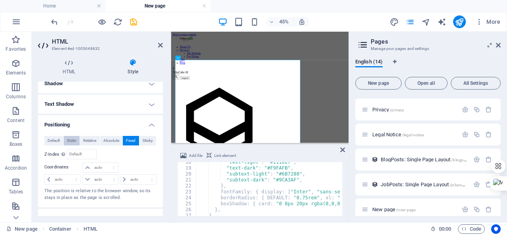
click at [76, 137] on span "Static" at bounding box center [72, 141] width 10 height 10
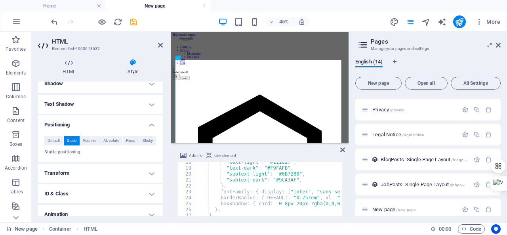
scroll to position [227, 0]
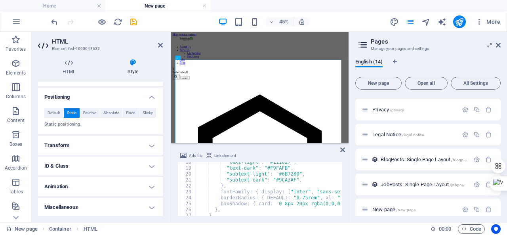
click at [124, 182] on h4 "Animation" at bounding box center [100, 186] width 125 height 19
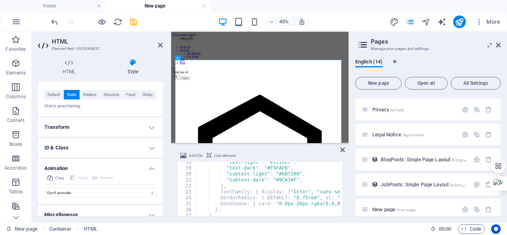
scroll to position [253, 0]
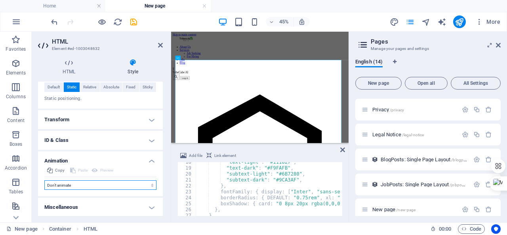
click at [119, 183] on select "Don't animate Show / Hide Slide up/down Zoom in/out Slide left to right Slide r…" at bounding box center [100, 185] width 112 height 10
select select "pulse"
click at [44, 180] on select "Don't animate Show / Hide Slide up/down Zoom in/out Slide left to right Slide r…" at bounding box center [100, 185] width 112 height 10
select select "scroll"
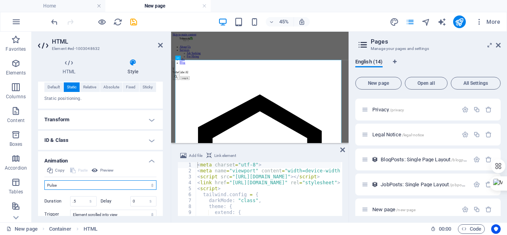
scroll to position [0, 0]
